Goal: Use online tool/utility: Utilize a website feature to perform a specific function

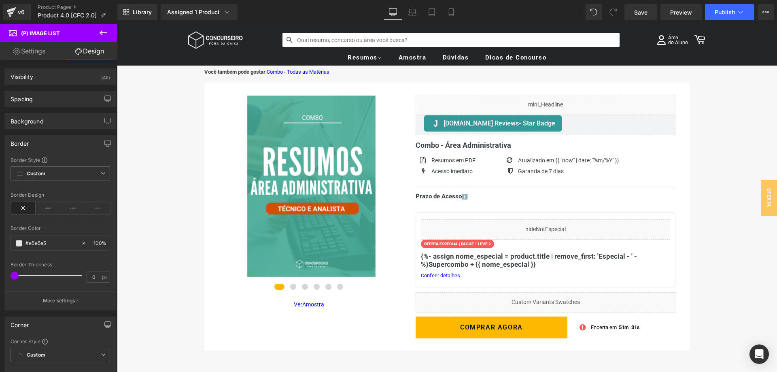
scroll to position [124, 0]
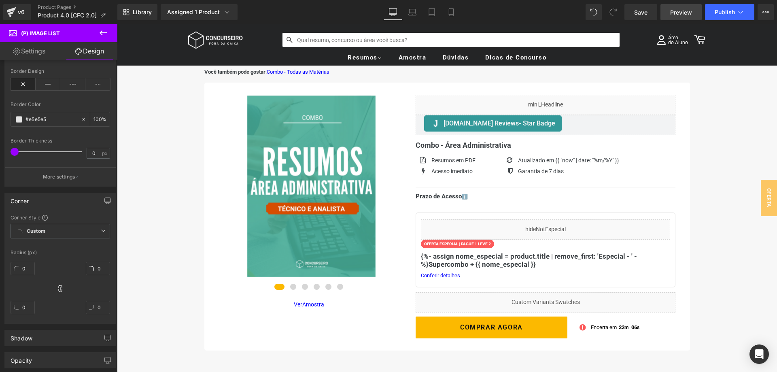
click at [685, 11] on span "Preview" at bounding box center [681, 12] width 22 height 9
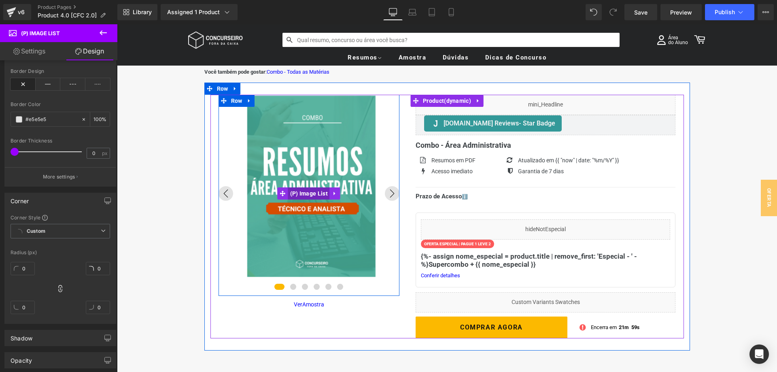
click at [311, 194] on span "(P) Image List" at bounding box center [309, 193] width 42 height 12
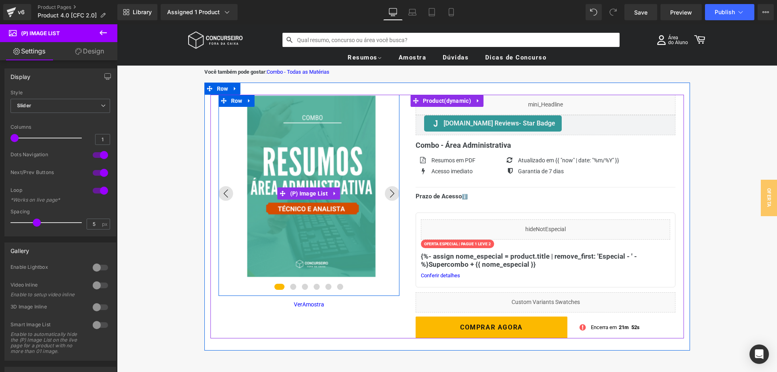
click at [324, 171] on img at bounding box center [309, 186] width 181 height 181
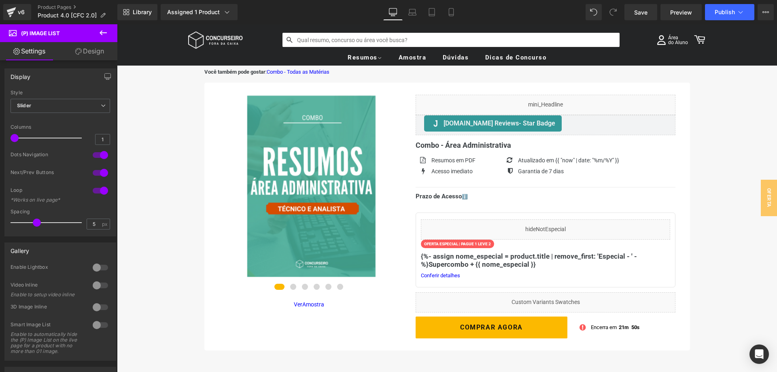
click at [87, 56] on link "Design" at bounding box center [89, 51] width 59 height 18
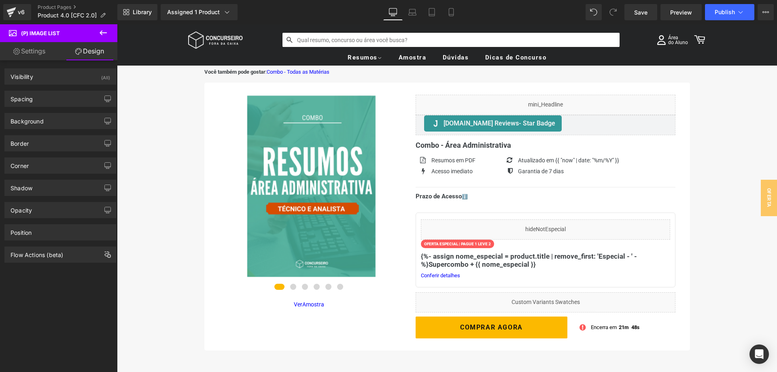
click at [30, 51] on link "Settings" at bounding box center [29, 51] width 59 height 18
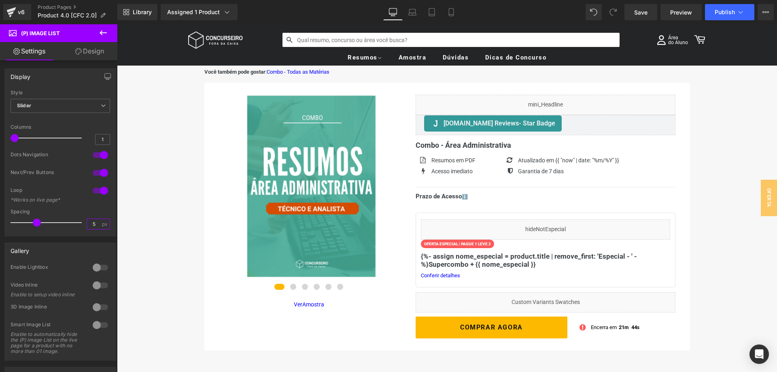
click at [94, 225] on input "5" at bounding box center [94, 224] width 14 height 10
type input "0"
click at [93, 211] on div "Spacing" at bounding box center [61, 212] width 100 height 6
click at [97, 53] on link "Design" at bounding box center [89, 51] width 59 height 18
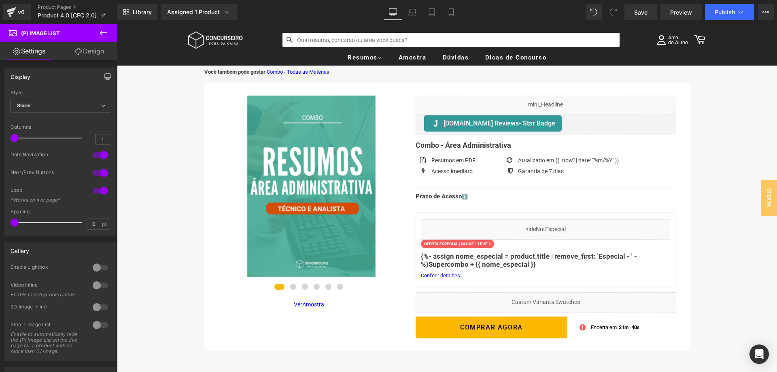
type input "100"
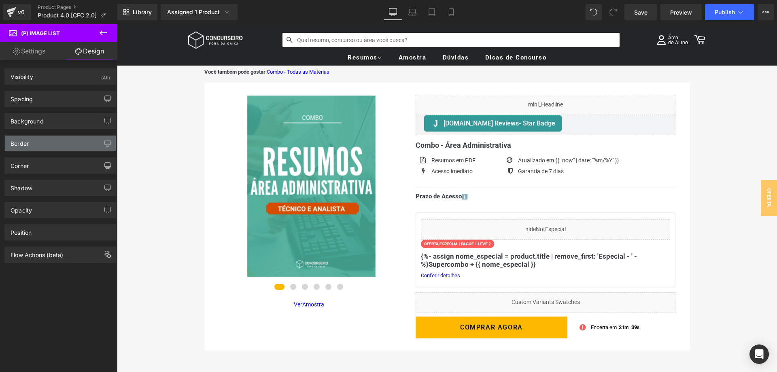
click at [43, 147] on div "Border" at bounding box center [60, 143] width 111 height 15
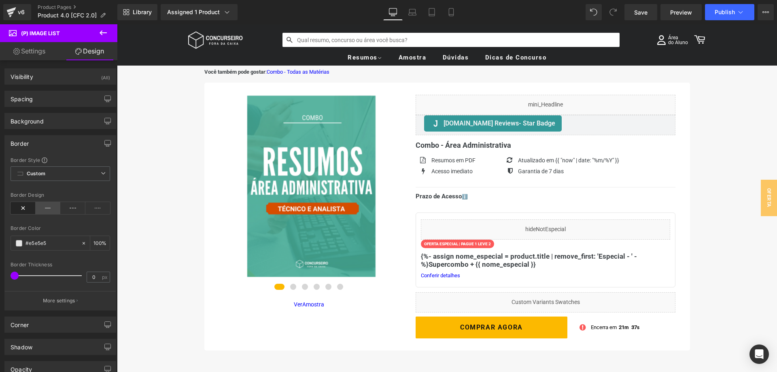
click at [47, 209] on icon at bounding box center [48, 208] width 25 height 12
drag, startPoint x: 96, startPoint y: 278, endPoint x: 87, endPoint y: 278, distance: 9.7
click at [87, 278] on input "0" at bounding box center [94, 277] width 14 height 10
type input "2"
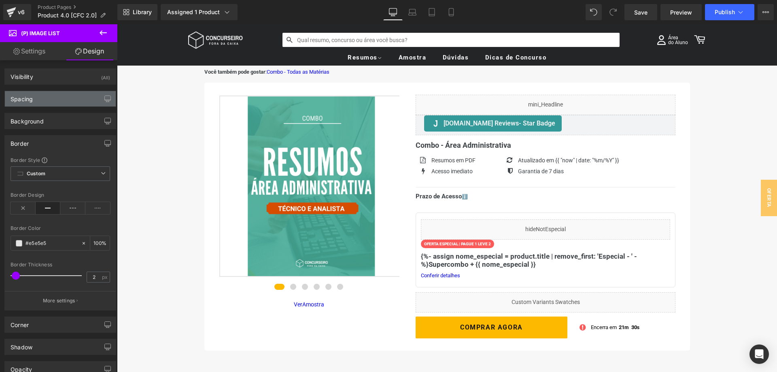
click at [40, 100] on div "Spacing" at bounding box center [60, 98] width 111 height 15
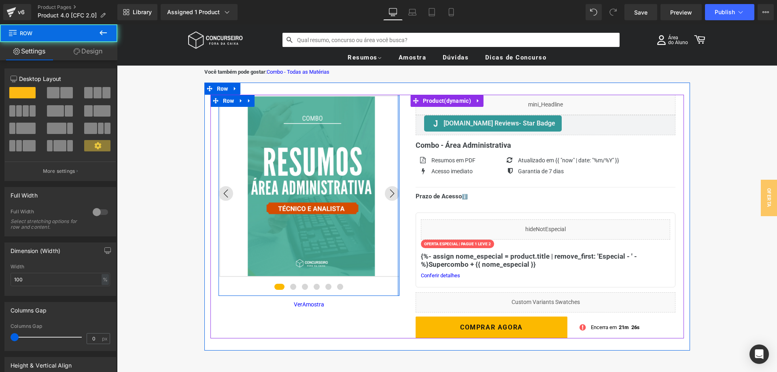
click at [399, 218] on div at bounding box center [399, 195] width 2 height 201
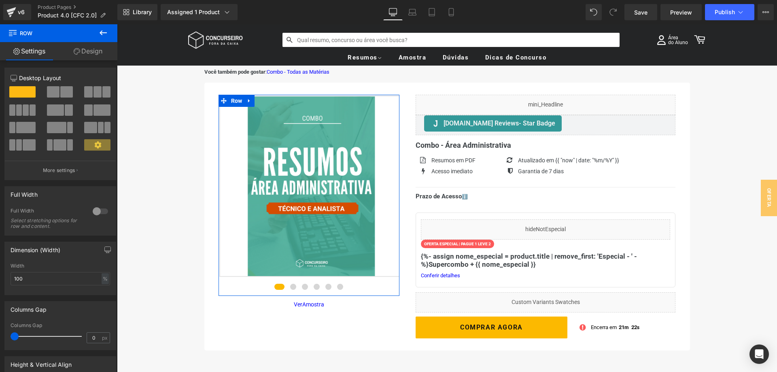
scroll to position [0, 0]
click at [89, 53] on link "Design" at bounding box center [88, 51] width 59 height 18
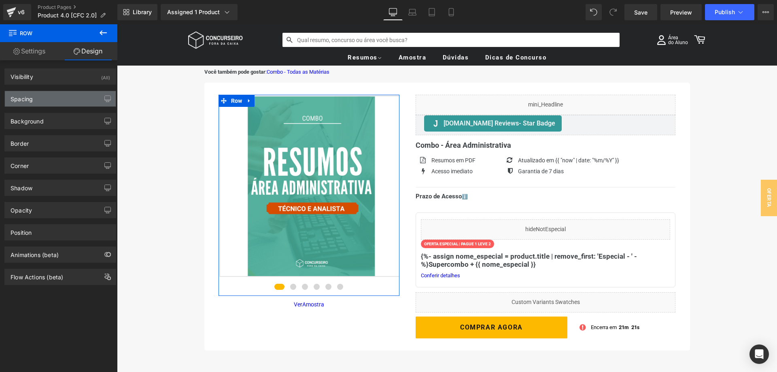
click at [60, 100] on div "Spacing" at bounding box center [60, 98] width 111 height 15
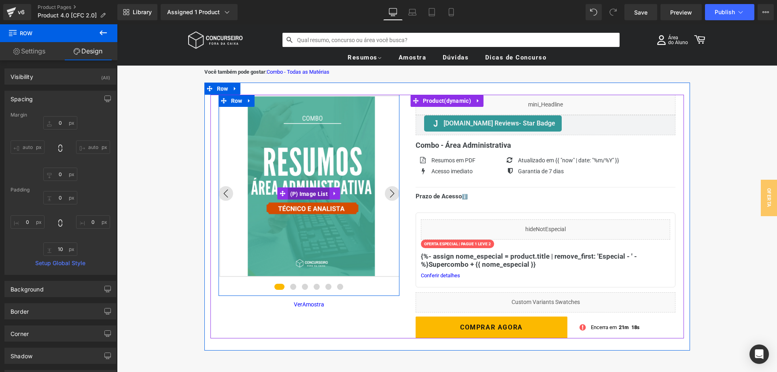
click at [308, 196] on span "(P) Image List" at bounding box center [309, 194] width 42 height 12
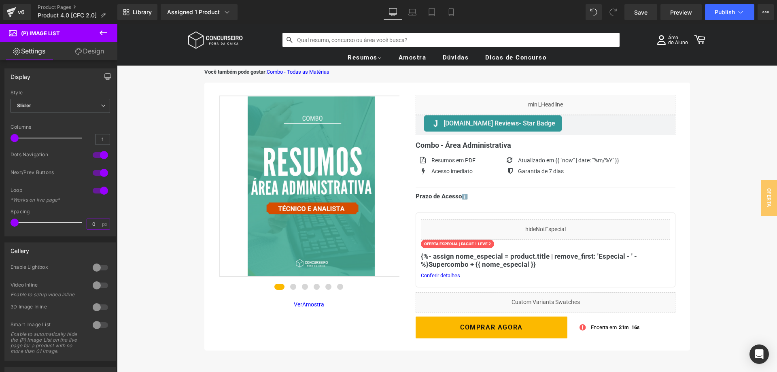
click at [92, 225] on input "0" at bounding box center [94, 224] width 14 height 10
click at [64, 235] on div at bounding box center [61, 233] width 100 height 5
drag, startPoint x: 99, startPoint y: 226, endPoint x: 84, endPoint y: 225, distance: 15.0
click at [84, 225] on div "Spacing 5 px" at bounding box center [61, 222] width 100 height 27
type input "0"
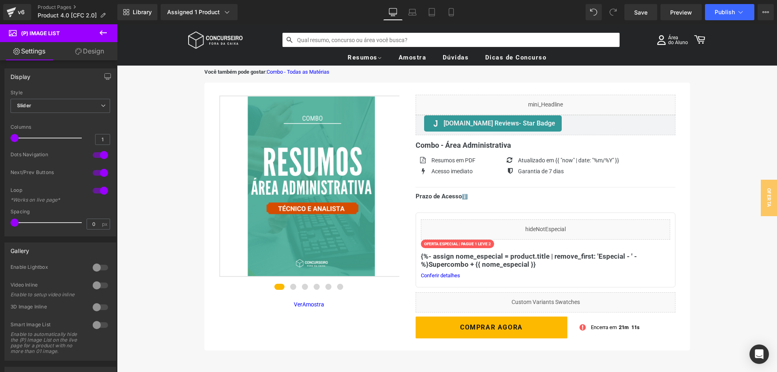
click at [77, 236] on div at bounding box center [61, 233] width 100 height 5
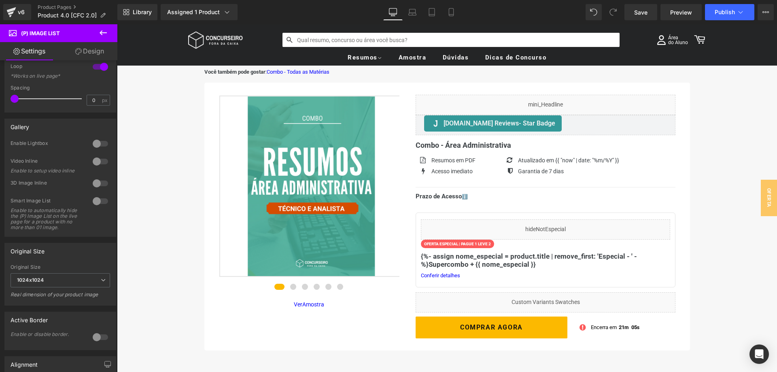
scroll to position [165, 0]
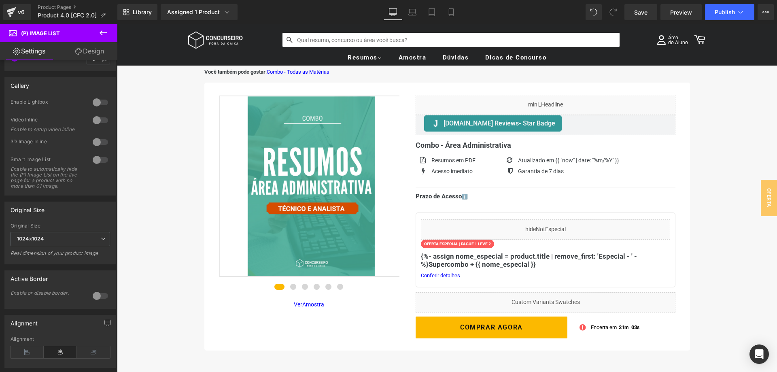
click at [72, 217] on div "Original Size" at bounding box center [60, 209] width 111 height 15
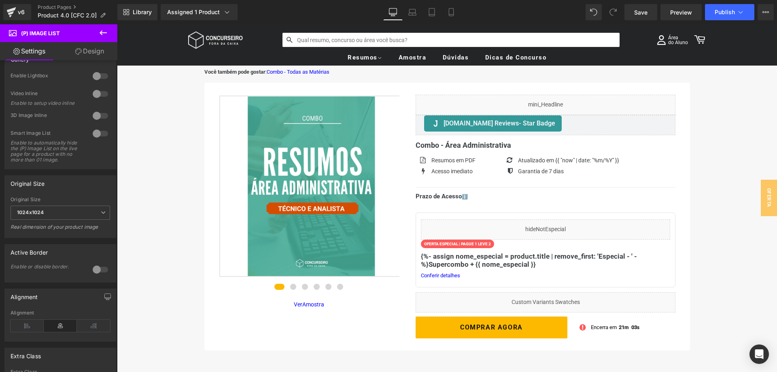
scroll to position [206, 0]
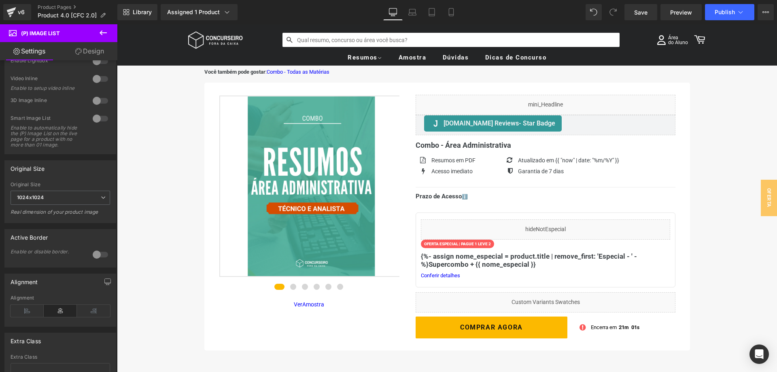
click at [99, 254] on div at bounding box center [100, 254] width 19 height 13
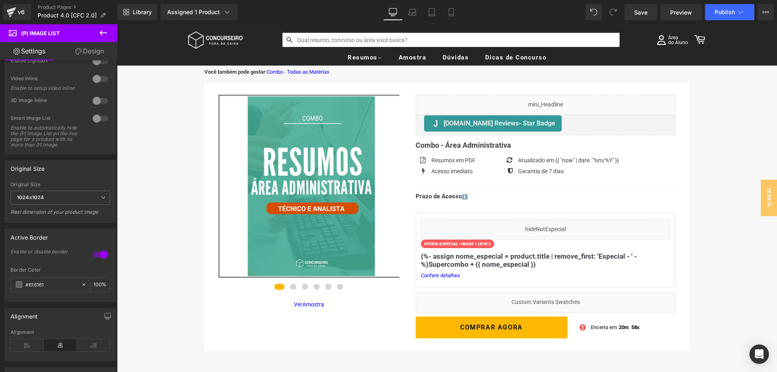
click at [99, 254] on div at bounding box center [100, 254] width 19 height 13
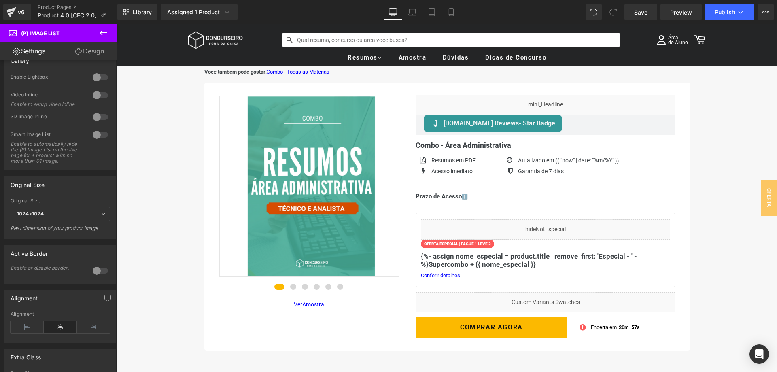
scroll to position [165, 0]
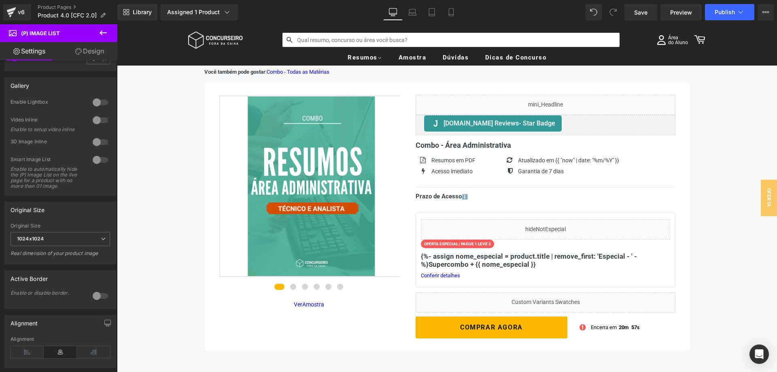
click at [94, 55] on link "Design" at bounding box center [89, 51] width 59 height 18
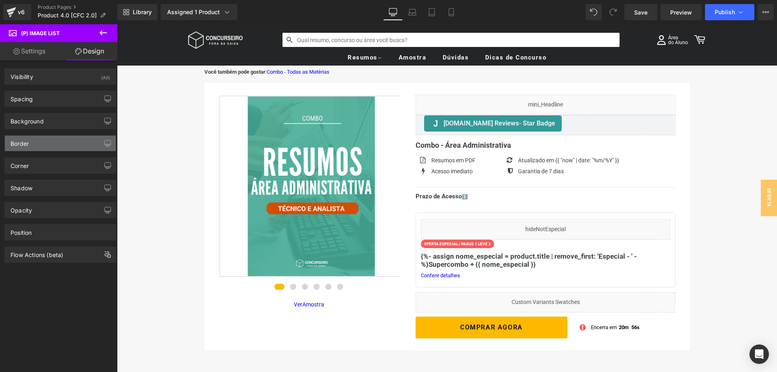
click at [51, 146] on div "Border" at bounding box center [60, 143] width 111 height 15
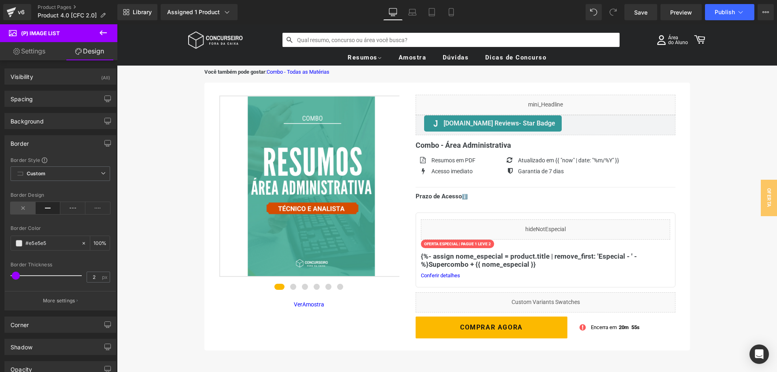
click at [19, 207] on icon at bounding box center [23, 208] width 25 height 12
type input "0"
drag, startPoint x: 16, startPoint y: 276, endPoint x: 6, endPoint y: 276, distance: 9.3
click at [6, 276] on div "Border Style Custom Custom Setup Global Style Custom Setup Global Style none Bo…" at bounding box center [60, 233] width 111 height 153
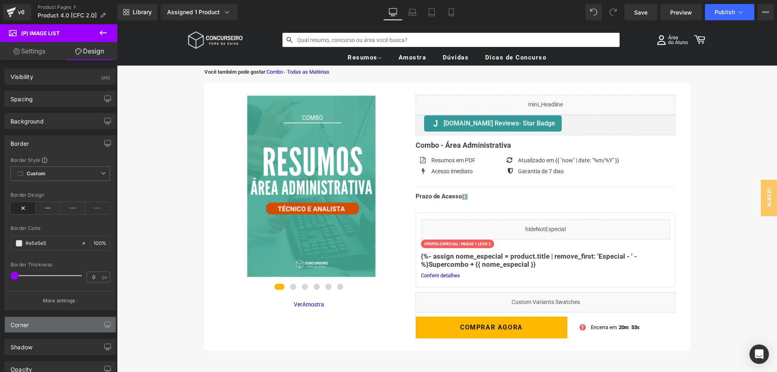
click at [45, 322] on div "Corner" at bounding box center [60, 324] width 111 height 15
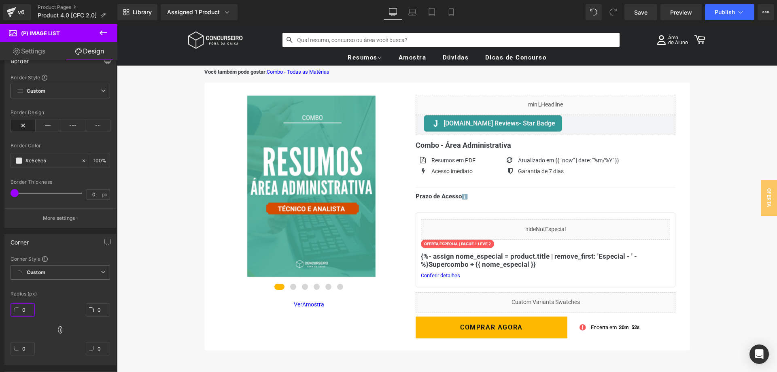
click at [23, 313] on input "0" at bounding box center [23, 309] width 24 height 13
type input "10"
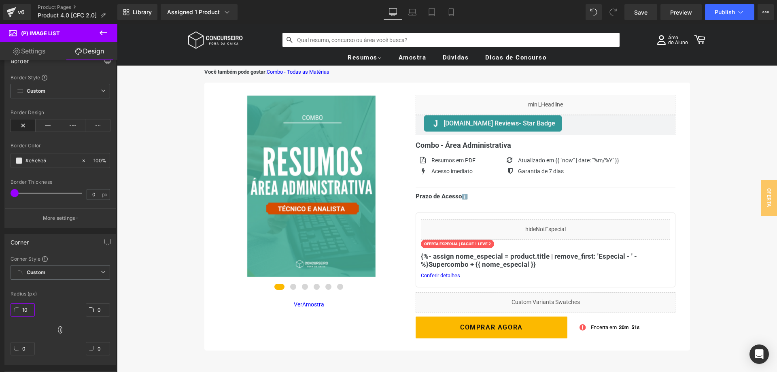
type input "10"
click at [73, 295] on div "Radius (px)" at bounding box center [61, 294] width 100 height 6
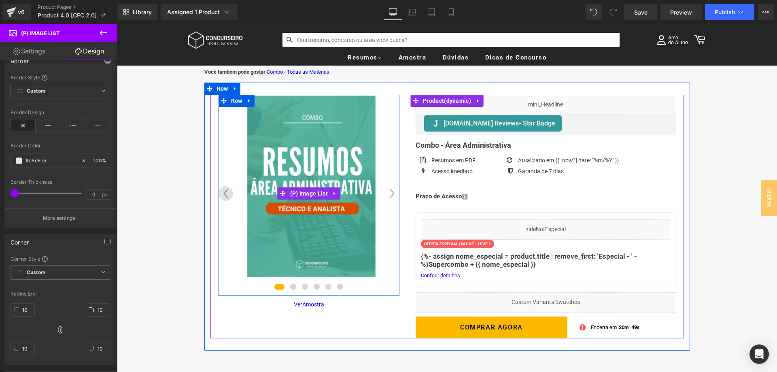
click at [393, 193] on button "›" at bounding box center [392, 193] width 15 height 15
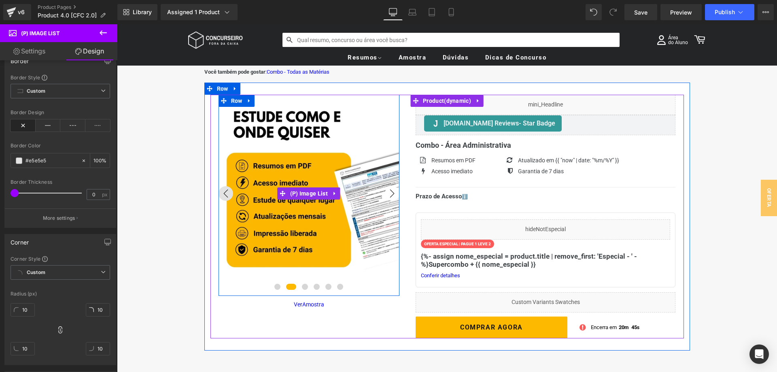
click at [396, 194] on button "›" at bounding box center [392, 193] width 15 height 15
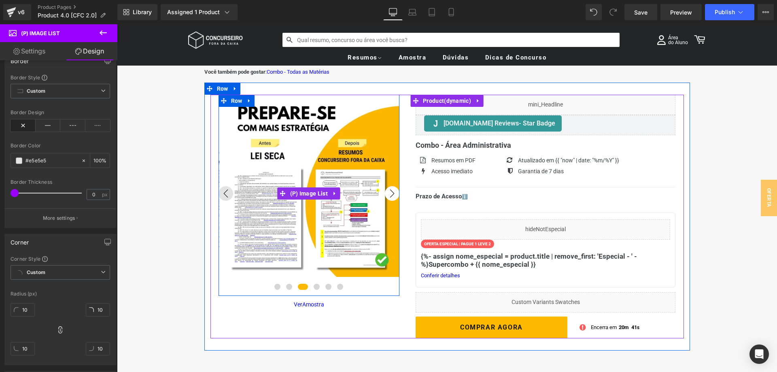
click at [391, 194] on button "›" at bounding box center [392, 193] width 15 height 15
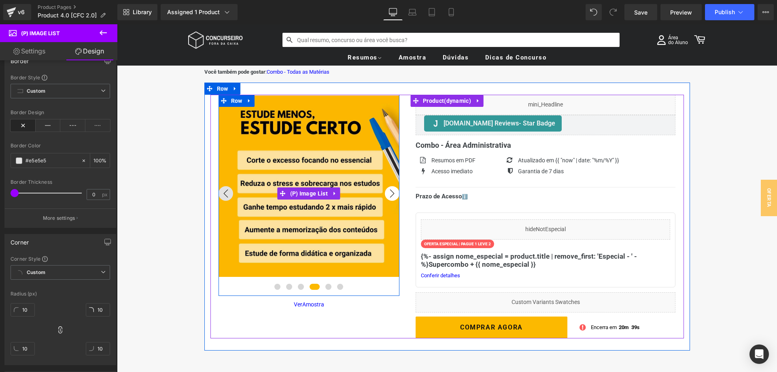
click at [396, 194] on button "›" at bounding box center [392, 193] width 15 height 15
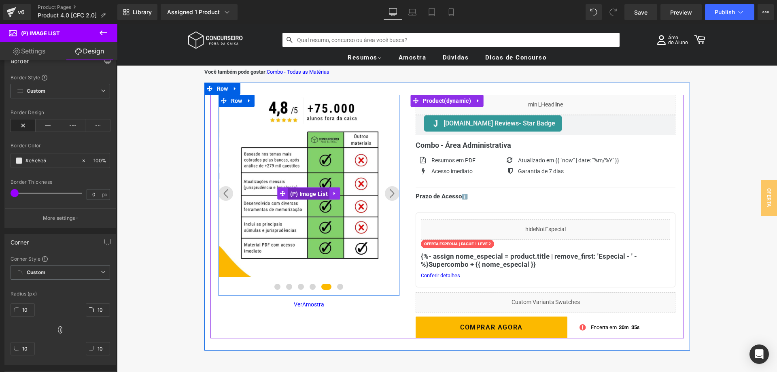
click at [311, 192] on span "(P) Image List" at bounding box center [309, 194] width 42 height 12
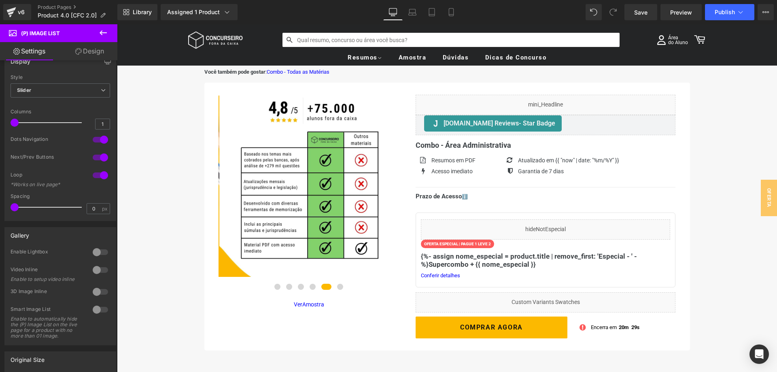
scroll to position [0, 0]
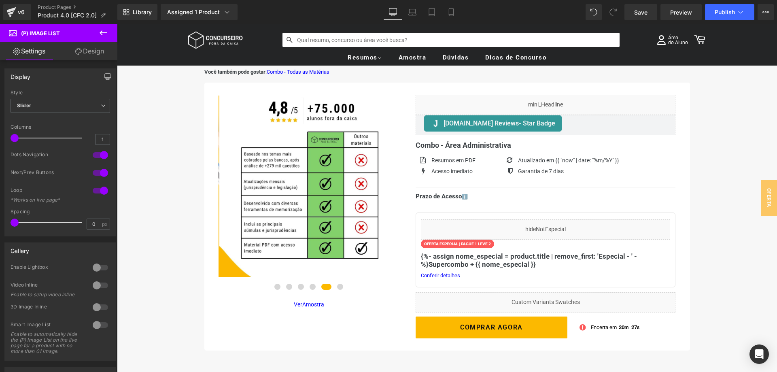
click at [98, 55] on link "Design" at bounding box center [89, 51] width 59 height 18
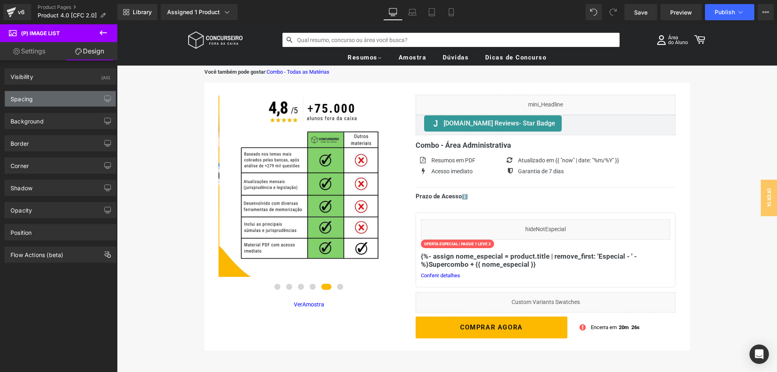
click at [45, 100] on div "Spacing" at bounding box center [60, 98] width 111 height 15
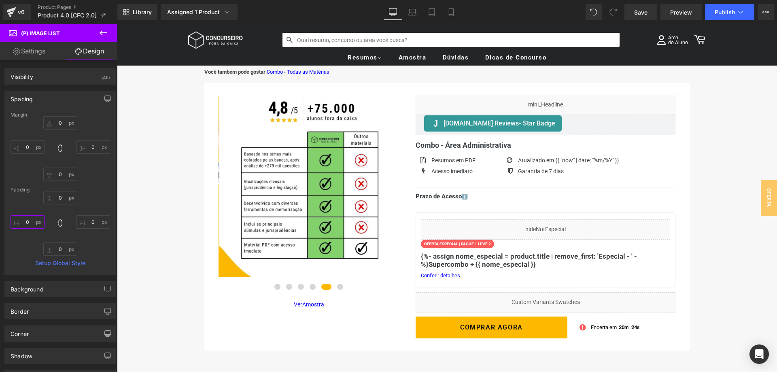
click at [30, 219] on input "0" at bounding box center [28, 221] width 34 height 13
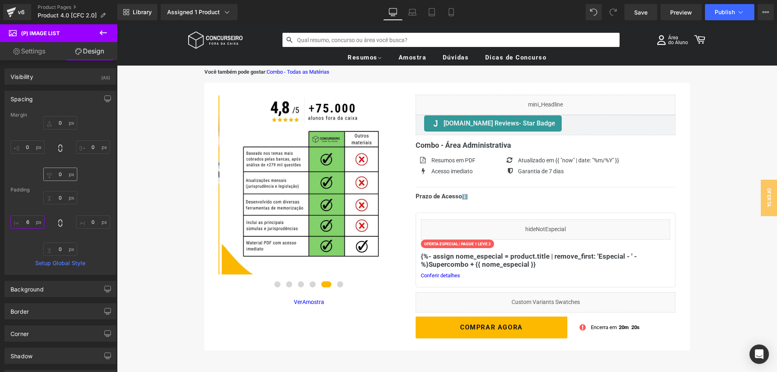
type input "5"
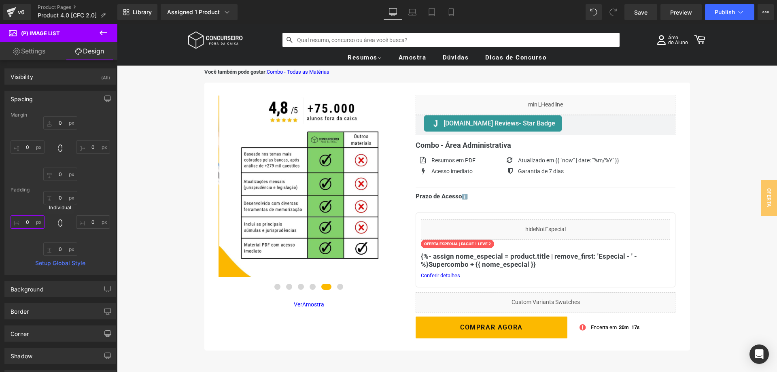
type input "0-"
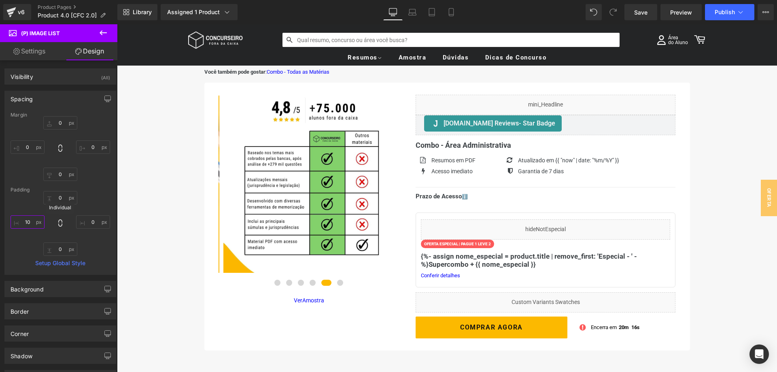
type input "10-"
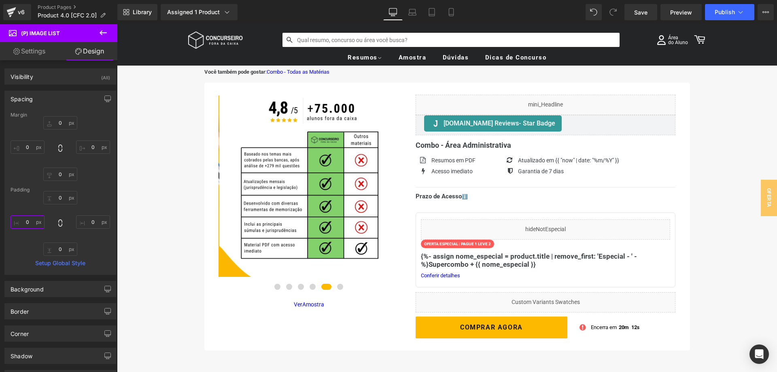
type input "0"
click at [95, 195] on div "0px 0 0px 0 0px 0 0 0" at bounding box center [61, 223] width 100 height 65
click at [457, 9] on link "Mobile" at bounding box center [451, 12] width 19 height 16
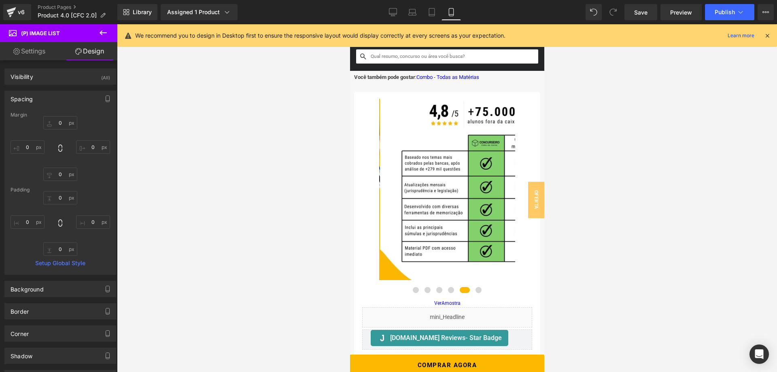
type input "0"
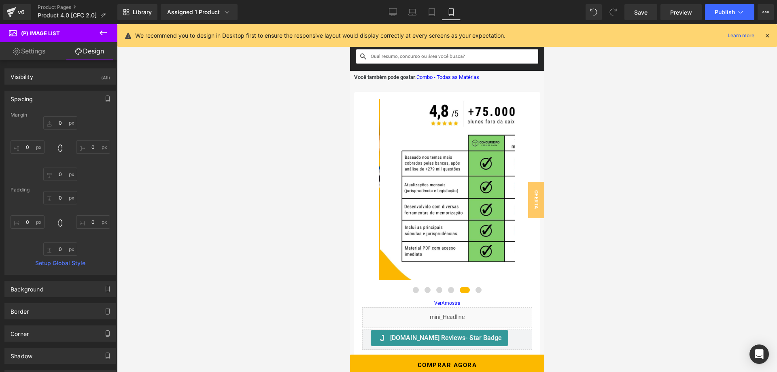
type input "0"
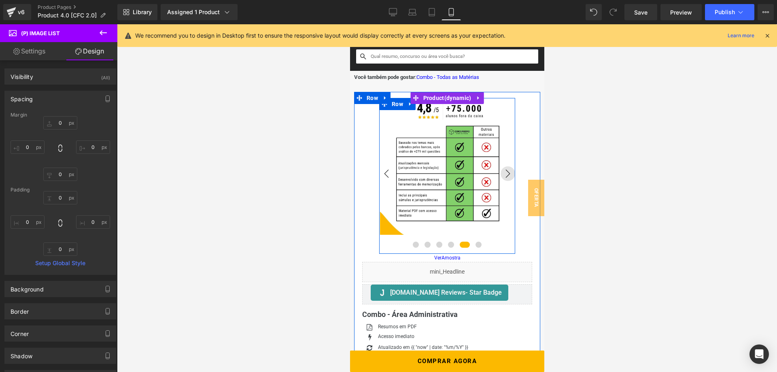
click at [382, 175] on button "‹" at bounding box center [386, 173] width 15 height 15
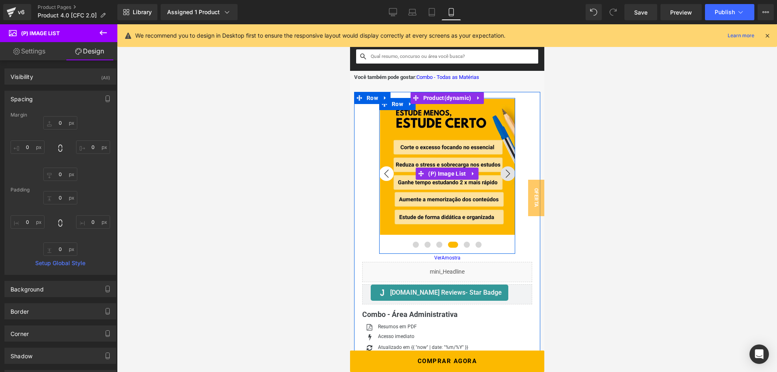
click at [384, 171] on button "‹" at bounding box center [386, 173] width 15 height 15
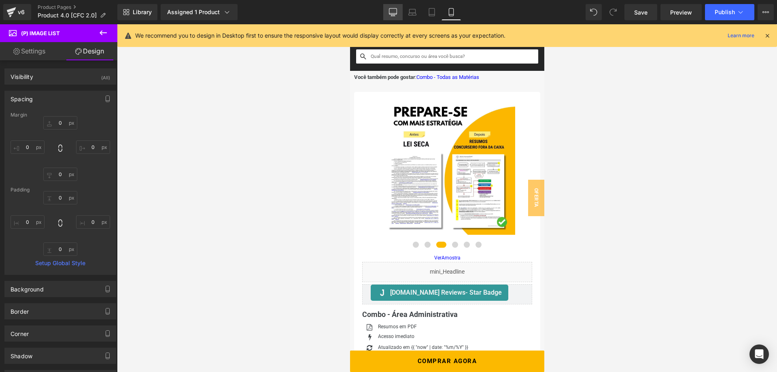
click at [396, 13] on icon at bounding box center [393, 12] width 8 height 8
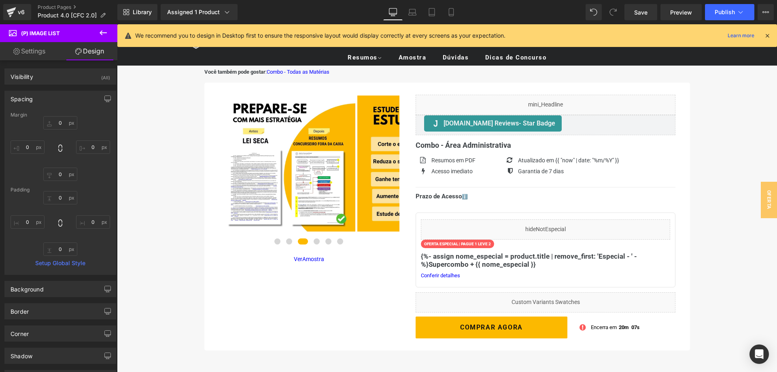
type input "0"
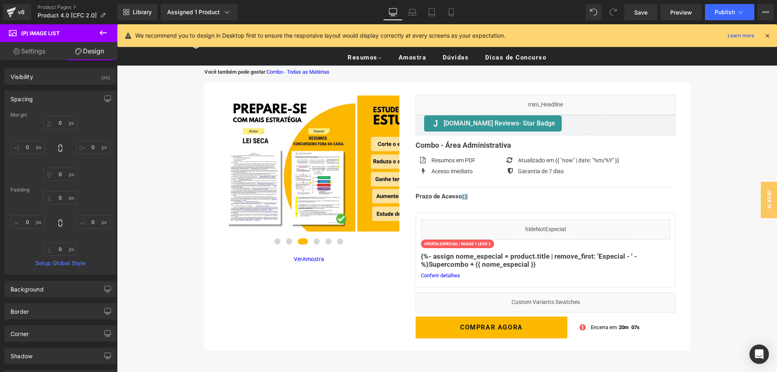
type input "0"
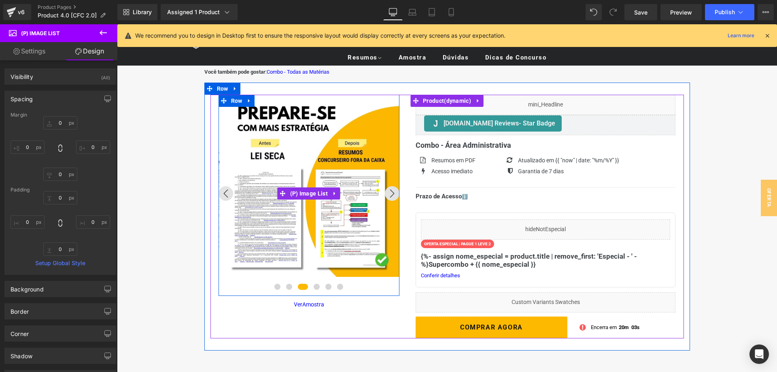
click at [238, 109] on img at bounding box center [309, 186] width 181 height 181
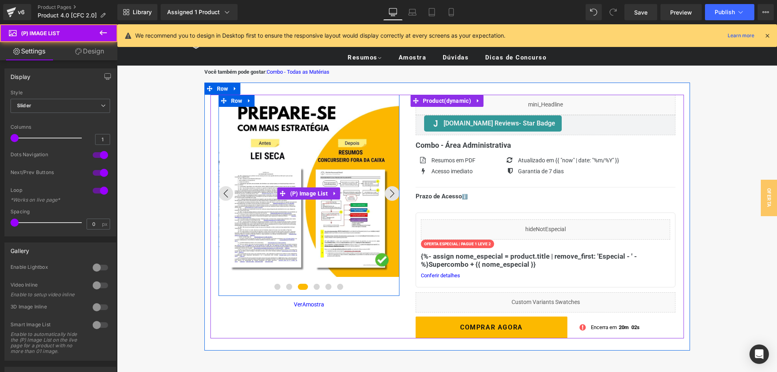
click at [238, 107] on img at bounding box center [309, 186] width 181 height 181
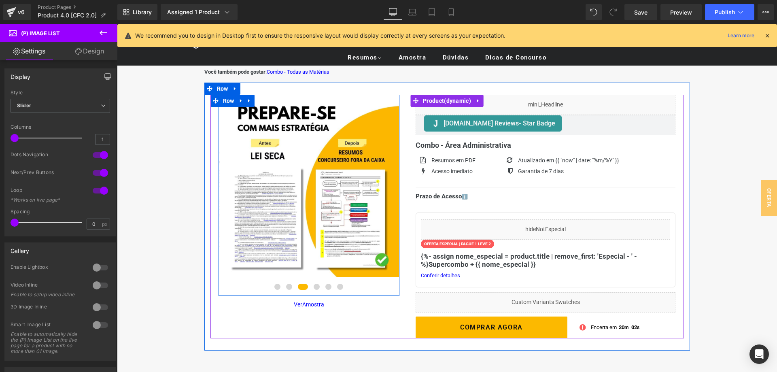
click at [238, 106] on link at bounding box center [241, 101] width 11 height 12
click at [236, 295] on div at bounding box center [309, 294] width 181 height 4
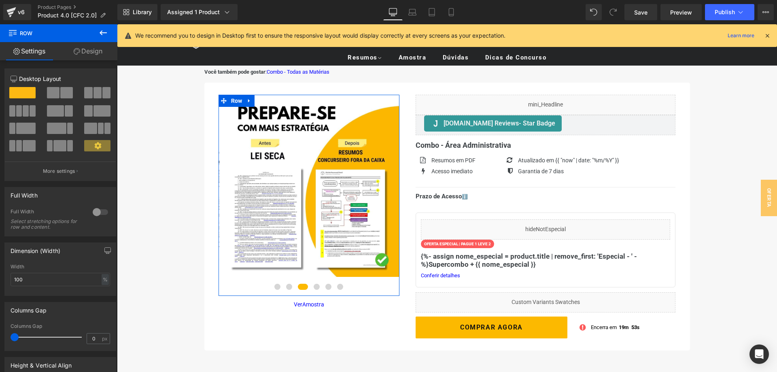
click at [89, 53] on link "Design" at bounding box center [88, 51] width 59 height 18
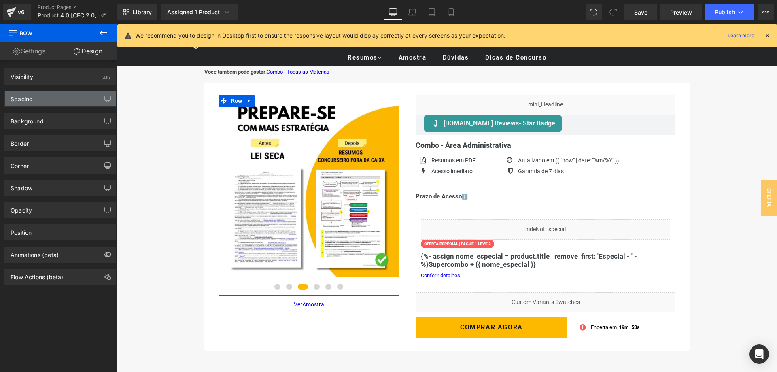
click at [49, 97] on div "Spacing" at bounding box center [60, 98] width 111 height 15
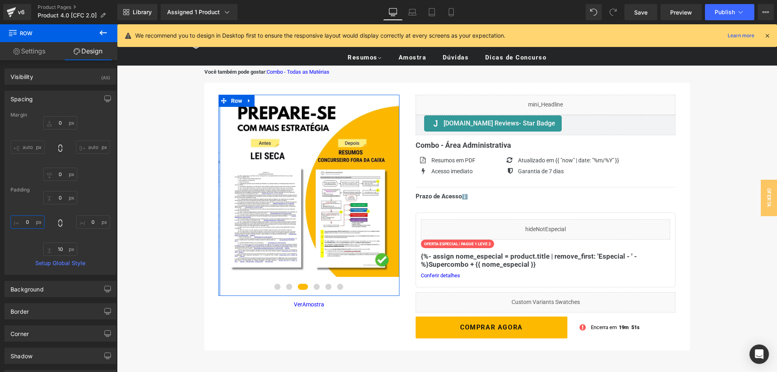
click at [31, 225] on input "0" at bounding box center [28, 221] width 34 height 13
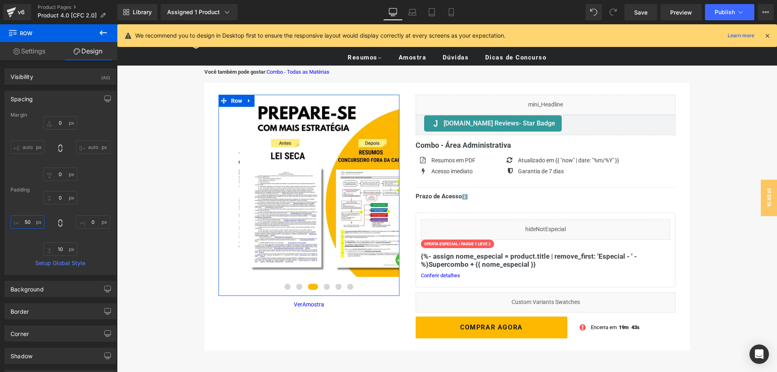
click at [29, 221] on input "50" at bounding box center [28, 221] width 34 height 13
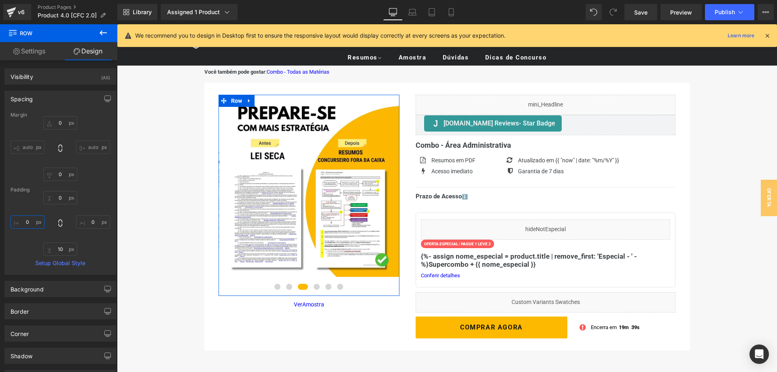
type input "0"
click at [96, 192] on div "Padding" at bounding box center [61, 190] width 100 height 6
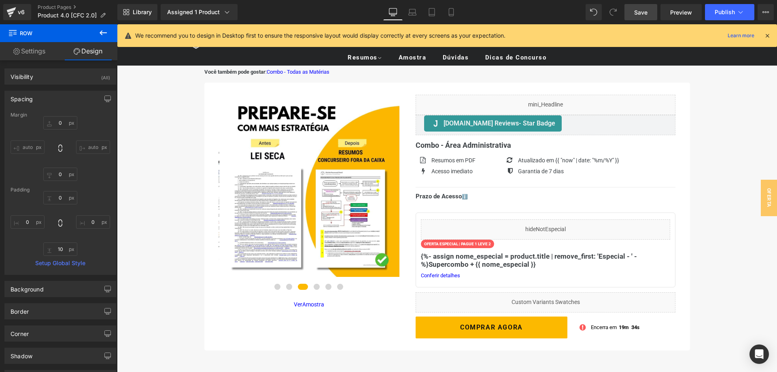
click at [644, 13] on span "Save" at bounding box center [640, 12] width 13 height 9
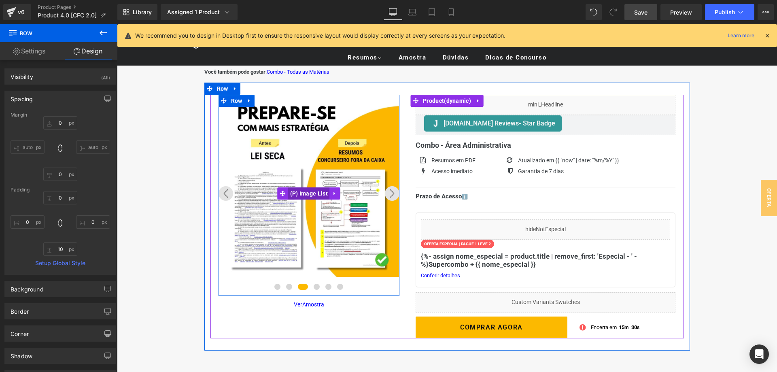
click at [308, 192] on span "(P) Image List" at bounding box center [309, 193] width 42 height 12
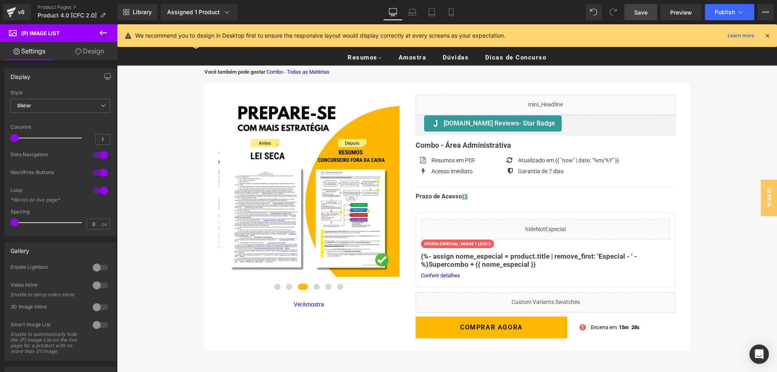
click at [79, 51] on icon at bounding box center [78, 51] width 6 height 6
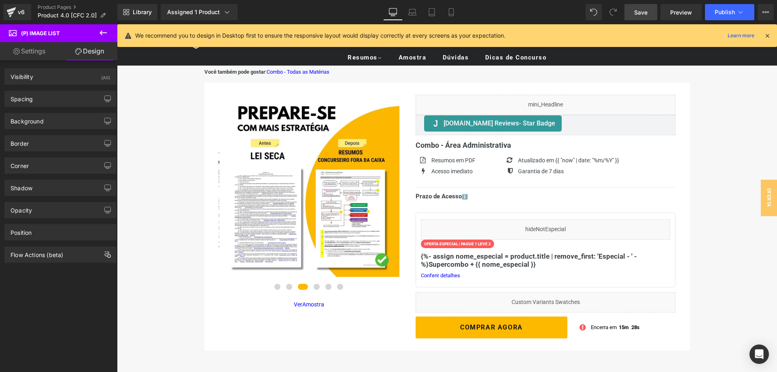
type input "#e5e5e5"
type input "100"
click at [47, 140] on div "Border" at bounding box center [60, 143] width 111 height 15
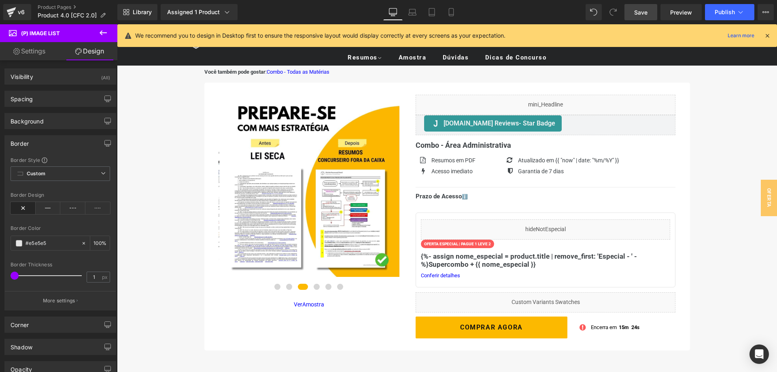
type input "0"
drag, startPoint x: 15, startPoint y: 275, endPoint x: -10, endPoint y: 274, distance: 24.7
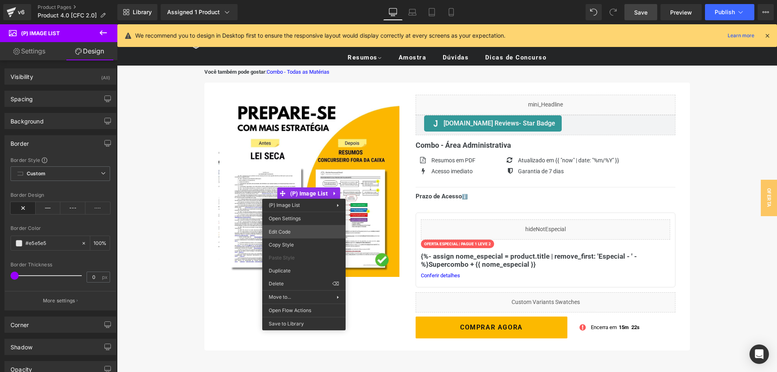
click at [305, 0] on div "(P) Image List You are previewing how the will restyle your page. You can not e…" at bounding box center [388, 0] width 777 height 0
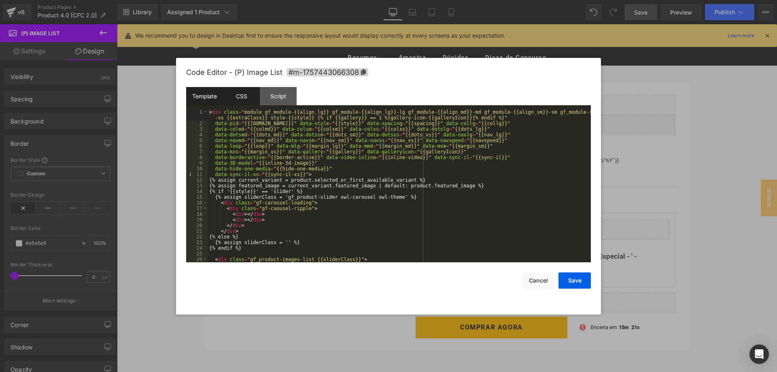
click at [247, 94] on div "CSS" at bounding box center [241, 96] width 37 height 18
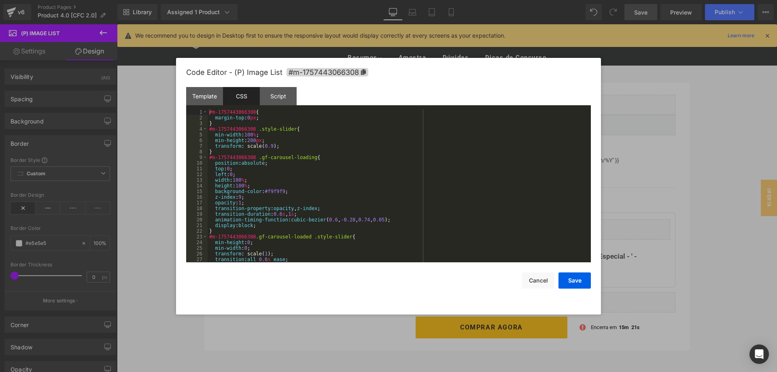
click at [263, 159] on div "#m-1757443066308 { margin-top : 0 px ; } #m-1757443066308 .style-slider { min-w…" at bounding box center [399, 191] width 383 height 164
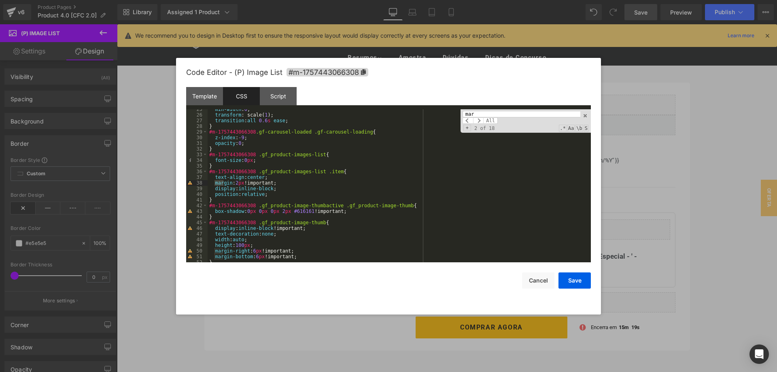
scroll to position [139, 0]
type input "margin"
click at [239, 182] on div "min-width : 0 ; transform : scale( 1 ); transition : all 0.6 s ease ; } #m-1757…" at bounding box center [399, 188] width 383 height 164
click at [492, 113] on input "margin" at bounding box center [522, 114] width 118 height 6
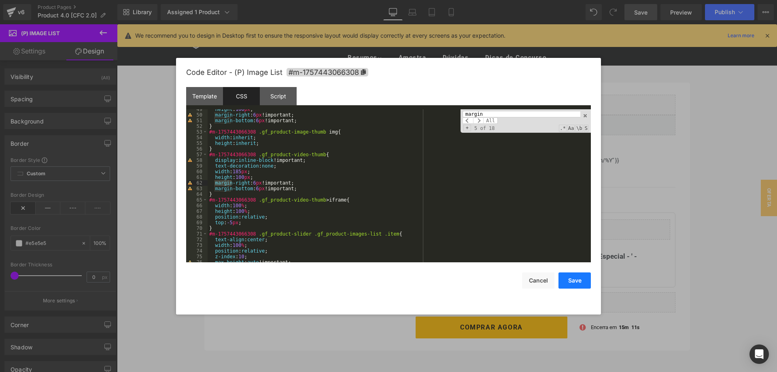
click at [580, 279] on button "Save" at bounding box center [575, 280] width 32 height 16
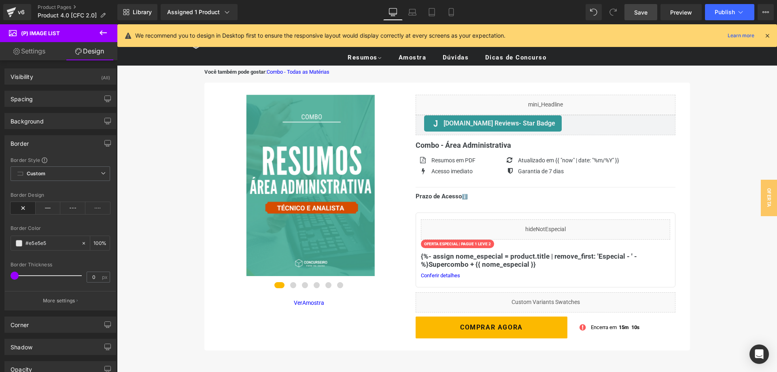
click at [641, 14] on span "Save" at bounding box center [640, 12] width 13 height 9
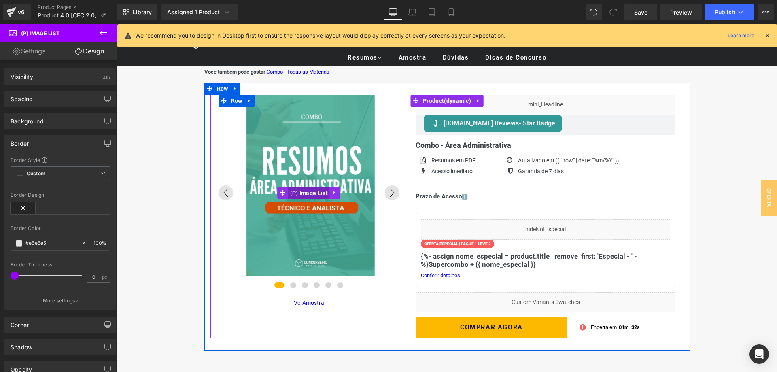
click at [310, 193] on span "(P) Image List" at bounding box center [309, 193] width 42 height 12
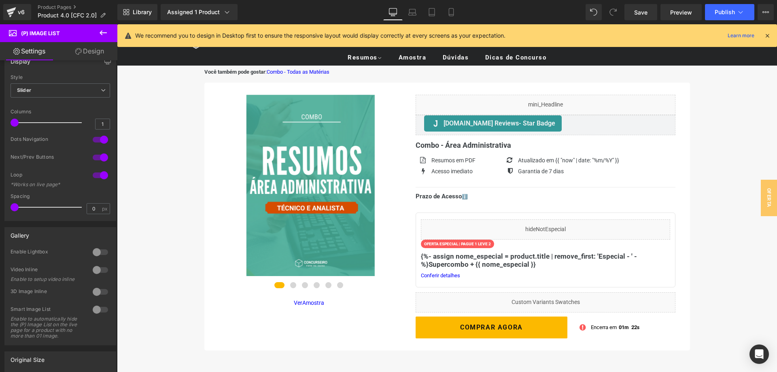
scroll to position [0, 0]
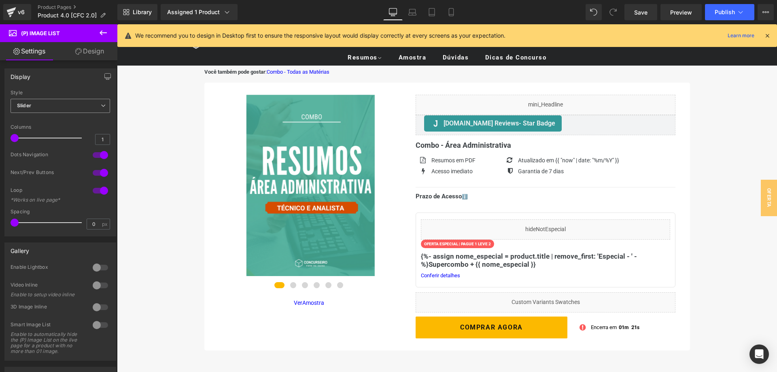
click at [83, 99] on span "Slider" at bounding box center [61, 106] width 100 height 14
click at [77, 89] on div "Display Default Slider Style Slider Default Slider 1 Columns 1 1 Columns 1 1 Co…" at bounding box center [58, 152] width 108 height 168
click at [98, 266] on div at bounding box center [100, 267] width 19 height 13
click at [98, 300] on div at bounding box center [100, 303] width 19 height 13
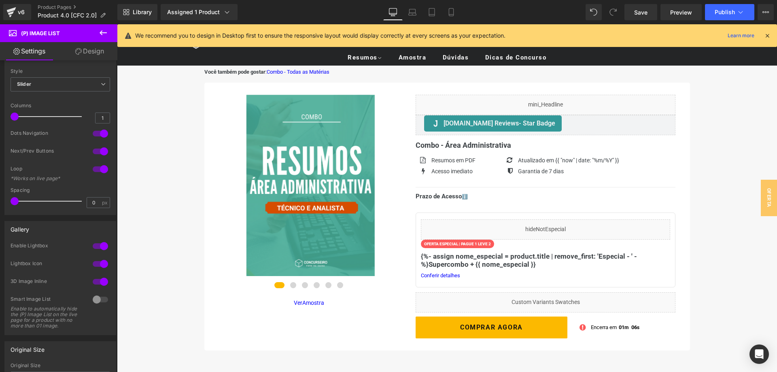
scroll to position [41, 0]
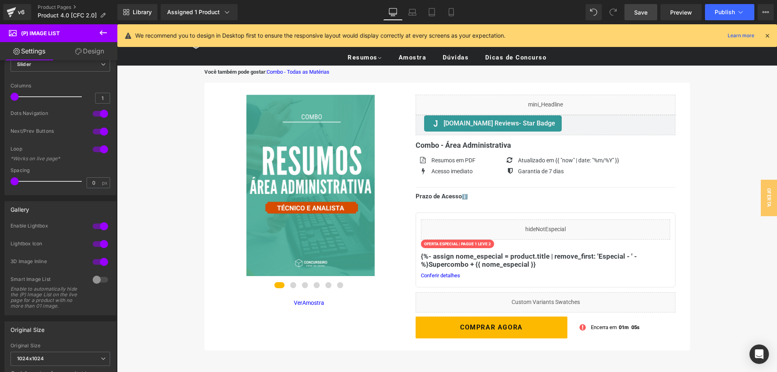
click at [641, 6] on link "Save" at bounding box center [641, 12] width 33 height 16
click at [101, 251] on div "Lightbox Icon" at bounding box center [61, 249] width 100 height 18
click at [101, 256] on div at bounding box center [100, 261] width 19 height 13
click at [100, 281] on div at bounding box center [100, 279] width 19 height 13
click at [105, 244] on div at bounding box center [100, 244] width 19 height 13
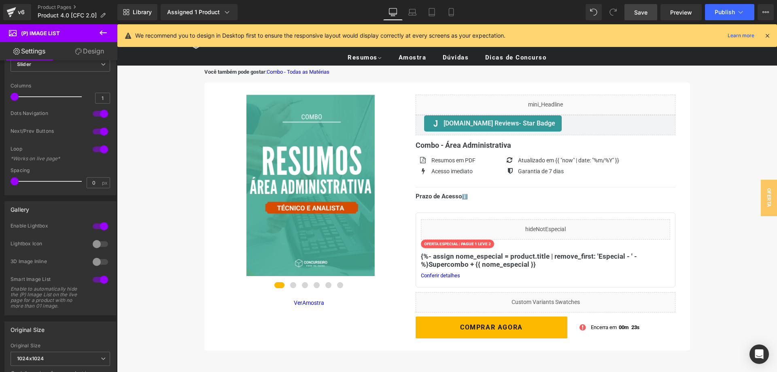
click at [646, 12] on span "Save" at bounding box center [640, 12] width 13 height 9
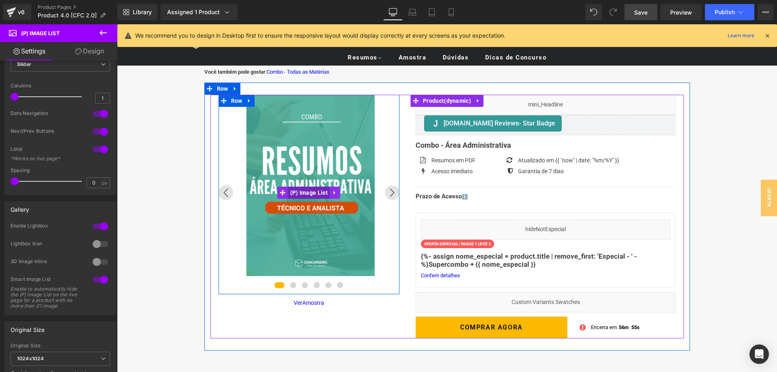
click at [315, 194] on span "(P) Image List" at bounding box center [309, 193] width 42 height 12
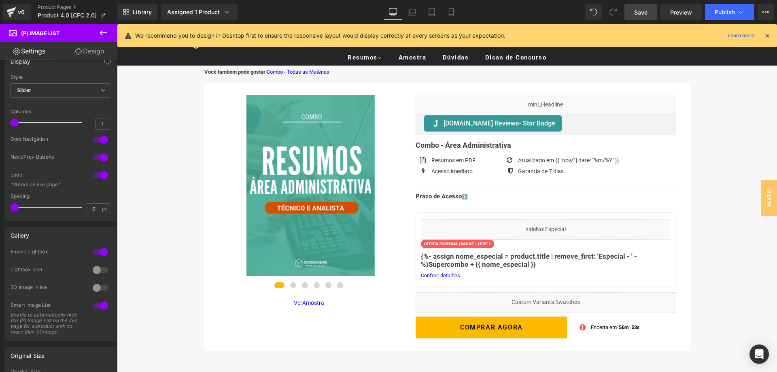
scroll to position [0, 0]
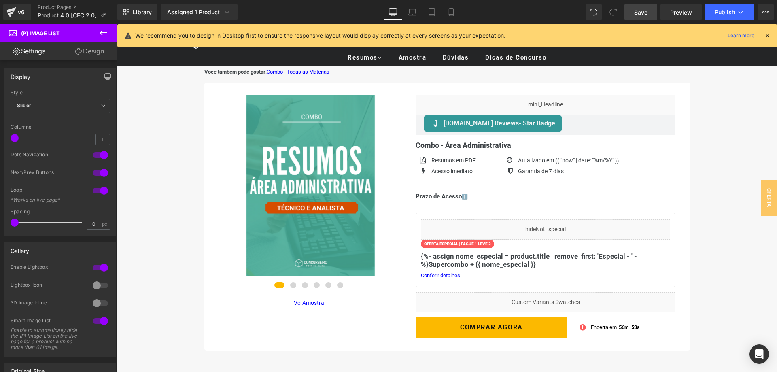
click at [90, 55] on link "Design" at bounding box center [89, 51] width 59 height 18
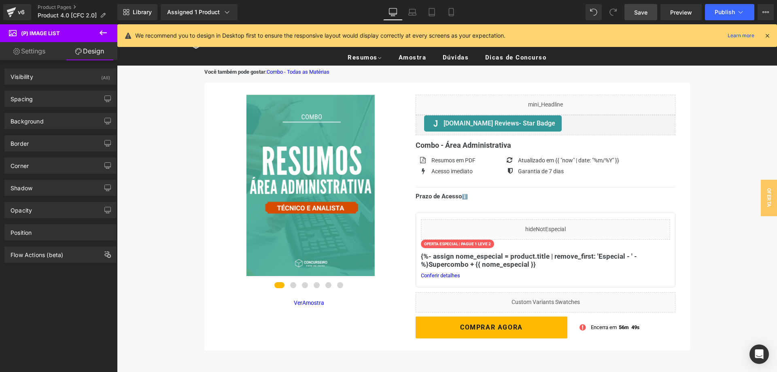
click at [29, 51] on link "Settings" at bounding box center [29, 51] width 59 height 18
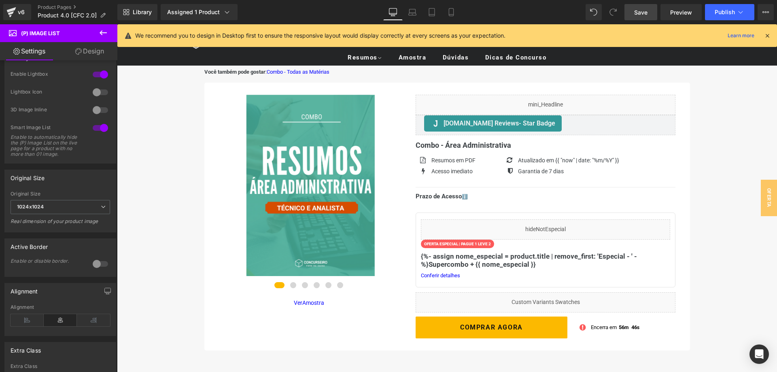
scroll to position [206, 0]
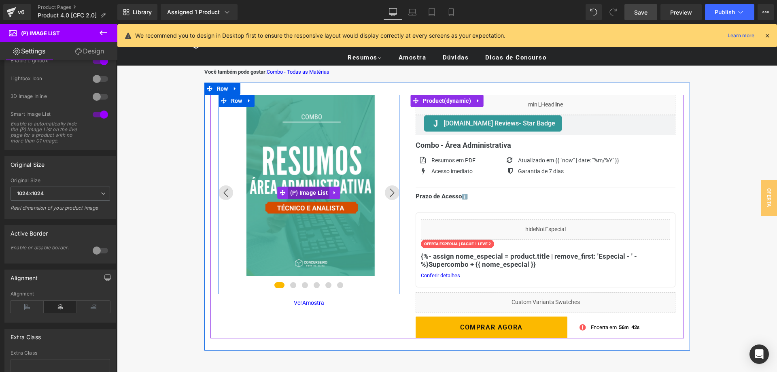
click at [311, 194] on span "(P) Image List" at bounding box center [309, 193] width 42 height 12
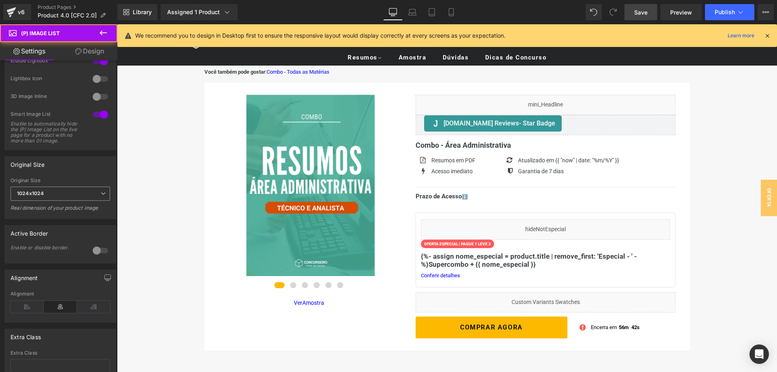
click at [56, 196] on span "1024x1024" at bounding box center [61, 194] width 100 height 14
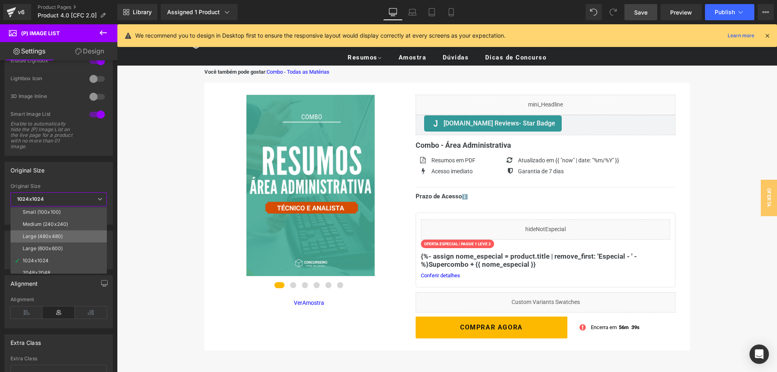
scroll to position [0, 0]
click at [72, 247] on li "Large (600x600)" at bounding box center [61, 250] width 100 height 12
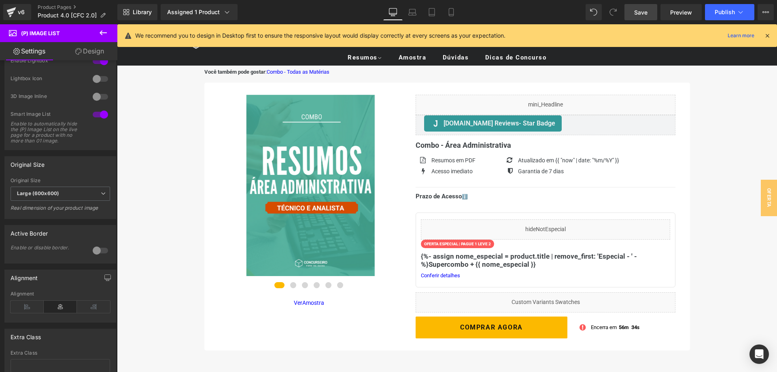
click at [83, 173] on div "Original Size Small (100x100) Medium (240x240) Large (480x480) Large (600x600) …" at bounding box center [60, 187] width 112 height 63
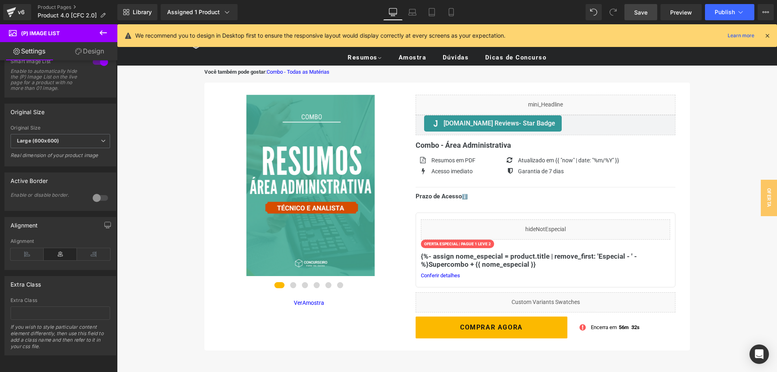
scroll to position [135, 0]
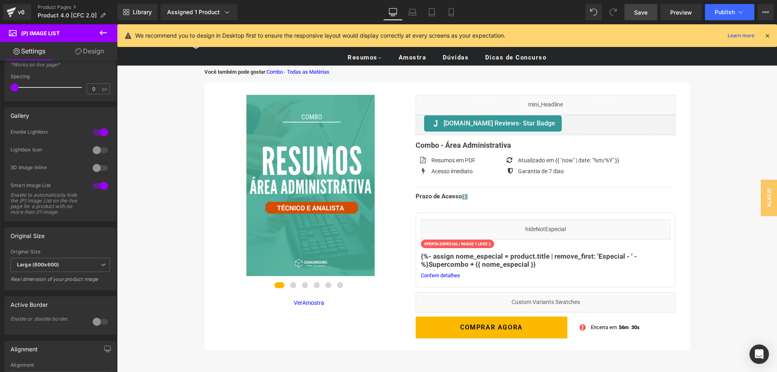
click at [98, 320] on div at bounding box center [100, 321] width 19 height 13
click at [105, 323] on div at bounding box center [100, 321] width 19 height 13
click at [102, 133] on div at bounding box center [100, 132] width 19 height 13
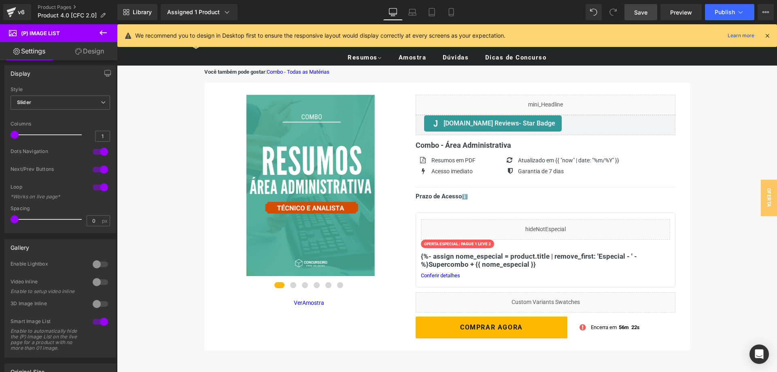
scroll to position [0, 0]
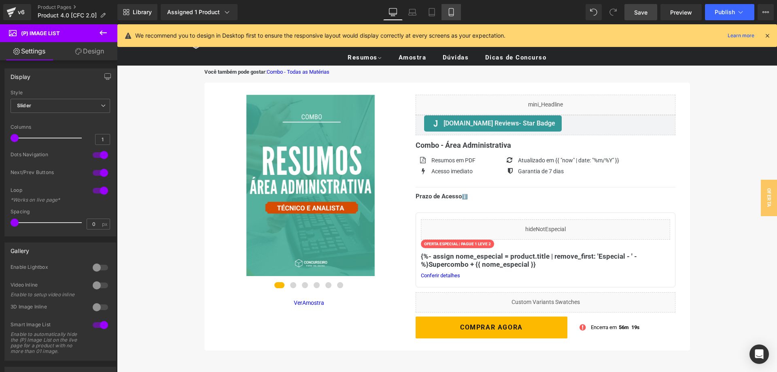
click at [453, 16] on icon at bounding box center [451, 13] width 4 height 8
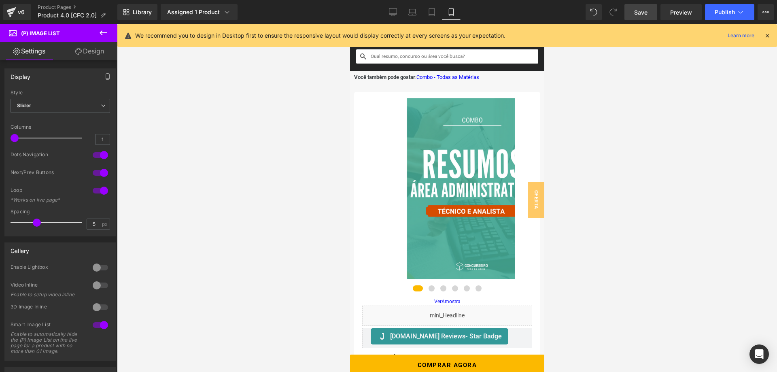
scroll to position [3, 0]
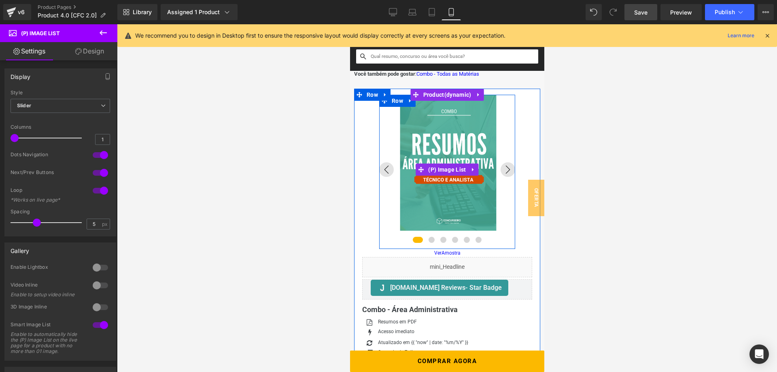
click at [393, 112] on img at bounding box center [447, 163] width 136 height 136
click at [396, 106] on div "‹ ›" at bounding box center [447, 318] width 186 height 446
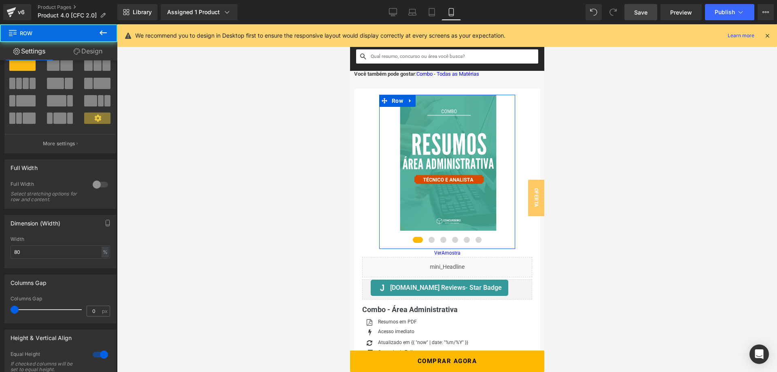
scroll to position [83, 0]
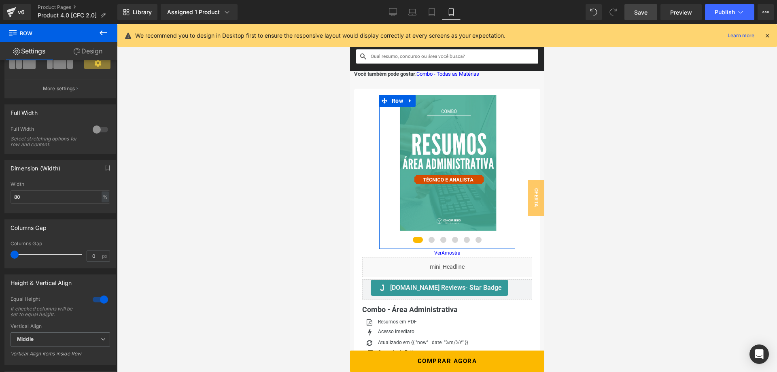
click at [62, 283] on div "Height & Vertical Align" at bounding box center [41, 280] width 61 height 11
click at [48, 197] on input "80" at bounding box center [61, 196] width 100 height 13
click at [106, 168] on icon "button" at bounding box center [108, 168] width 4 height 6
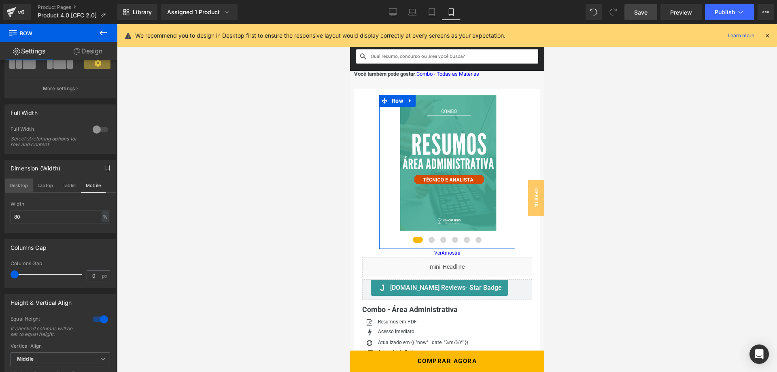
click at [13, 185] on button "Desktop" at bounding box center [19, 186] width 28 height 14
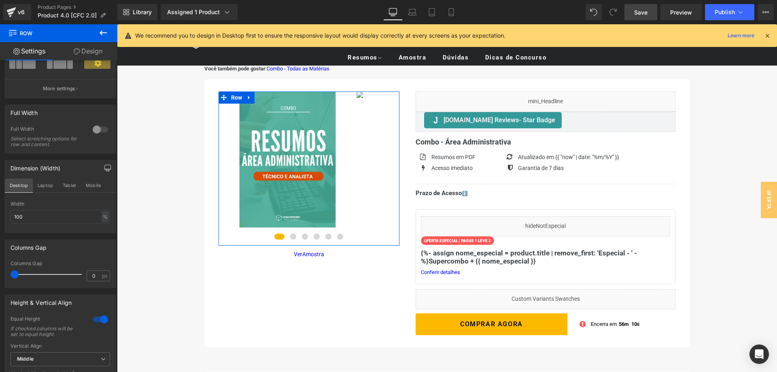
scroll to position [0, 0]
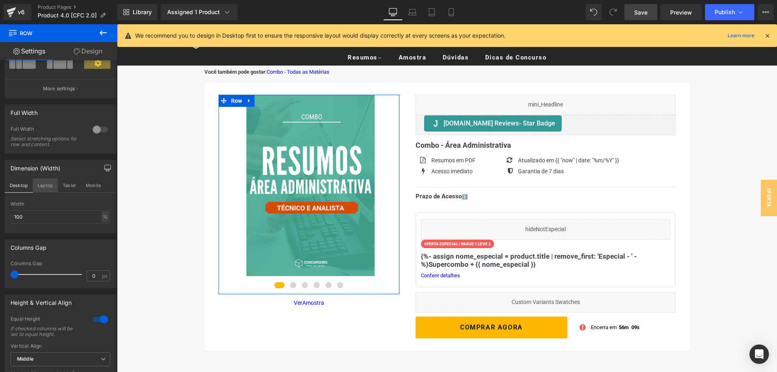
click at [46, 185] on button "Laptop" at bounding box center [45, 186] width 25 height 14
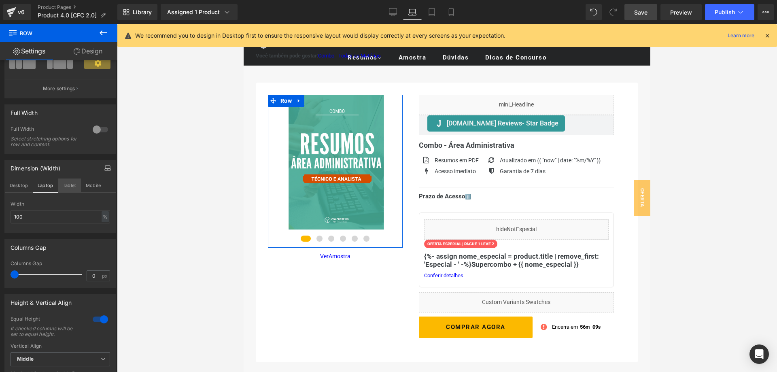
click at [71, 185] on button "Tablet" at bounding box center [69, 186] width 23 height 14
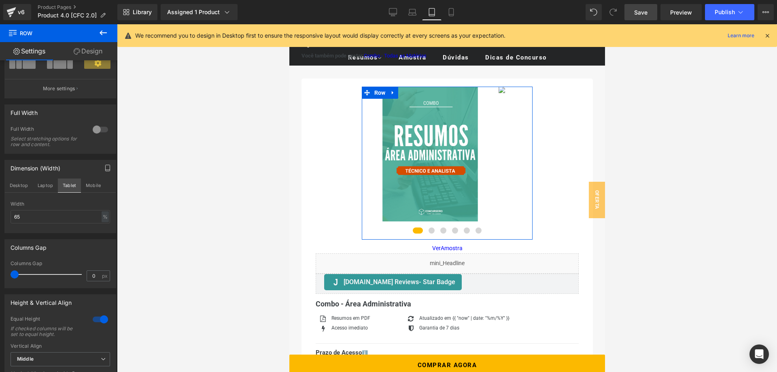
scroll to position [8, 0]
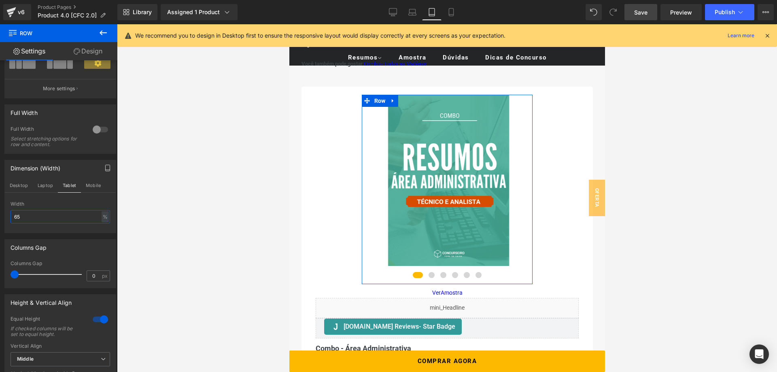
click at [66, 217] on input "65" at bounding box center [61, 216] width 100 height 13
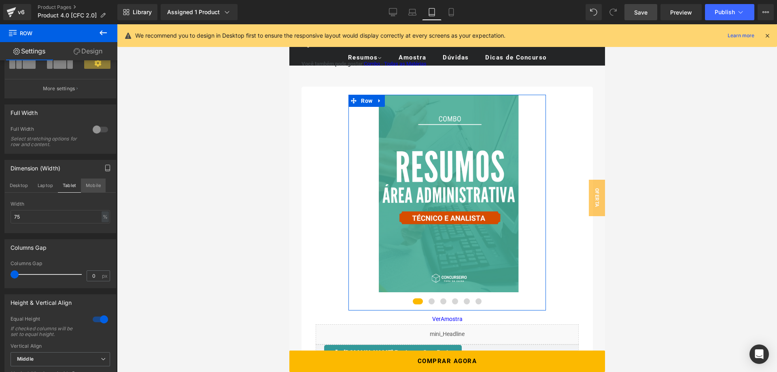
click at [88, 185] on button "Mobile" at bounding box center [93, 186] width 25 height 14
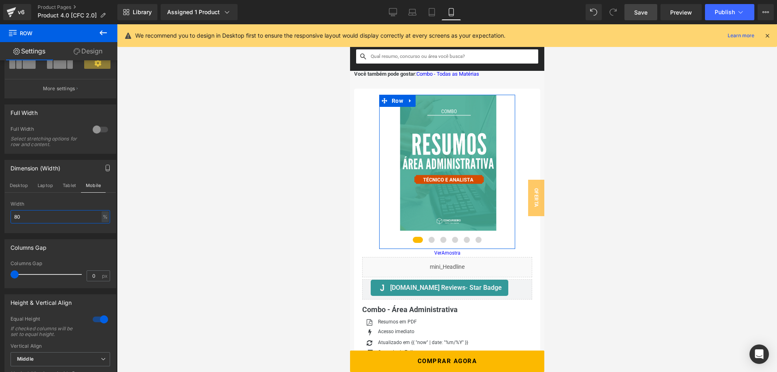
click at [45, 216] on input "80" at bounding box center [61, 216] width 100 height 13
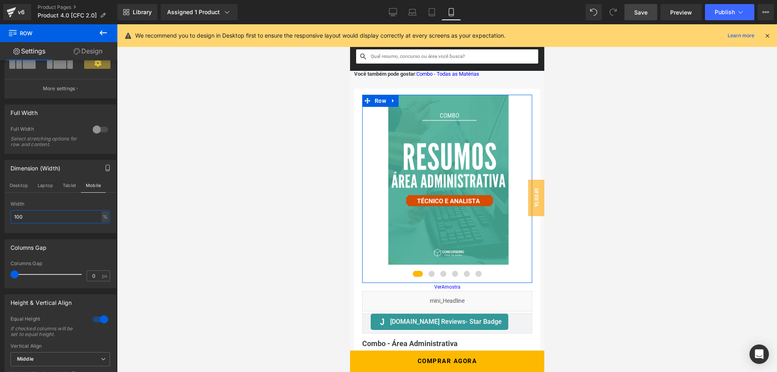
type input "100"
click at [62, 200] on div "Dimension (Width) Desktop Laptop Tablet Mobile 100% Width 100 % % px" at bounding box center [60, 196] width 112 height 73
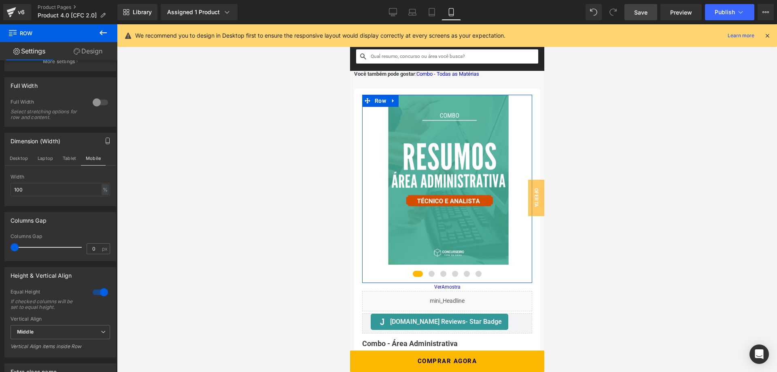
scroll to position [124, 0]
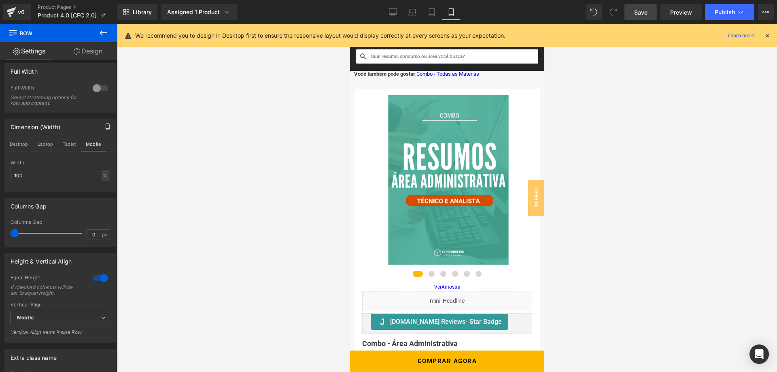
click at [642, 17] on link "Save" at bounding box center [641, 12] width 33 height 16
